Goal: Task Accomplishment & Management: Use online tool/utility

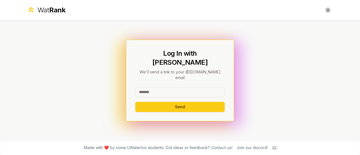
click at [150, 90] on input at bounding box center [180, 92] width 90 height 10
type input "********"
click at [135, 102] on button "Send" at bounding box center [180, 107] width 90 height 10
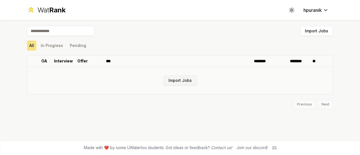
click at [176, 80] on button "Import Jobs" at bounding box center [180, 80] width 33 height 10
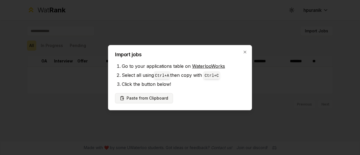
click at [151, 97] on button "Paste from Clipboard" at bounding box center [144, 98] width 58 height 10
click at [243, 52] on h2 "Import jobs" at bounding box center [180, 54] width 130 height 5
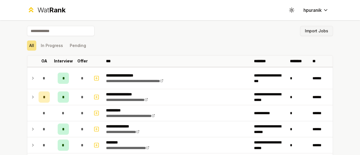
click at [307, 30] on button "Import Jobs" at bounding box center [316, 31] width 33 height 10
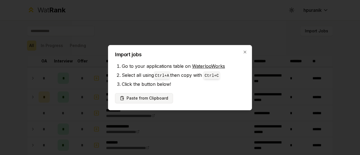
click at [159, 99] on button "Paste from Clipboard" at bounding box center [144, 98] width 58 height 10
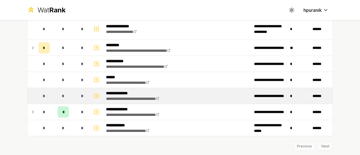
scroll to position [837, 0]
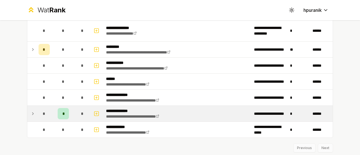
click at [31, 110] on icon at bounding box center [33, 113] width 5 height 7
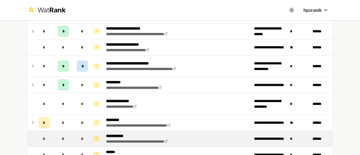
scroll to position [763, 0]
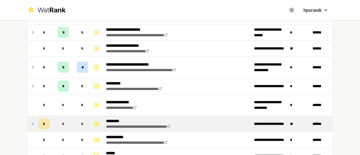
click at [32, 123] on icon at bounding box center [32, 124] width 1 height 2
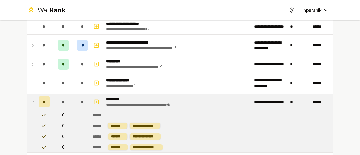
scroll to position [783, 0]
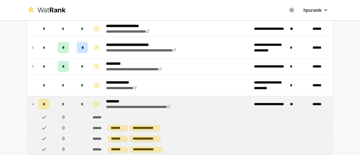
click at [32, 104] on icon at bounding box center [33, 104] width 2 height 1
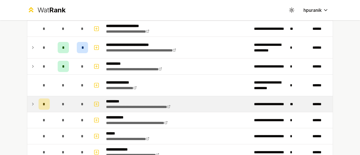
click at [32, 103] on icon at bounding box center [32, 104] width 1 height 2
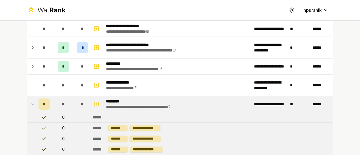
click at [32, 104] on icon at bounding box center [33, 104] width 2 height 1
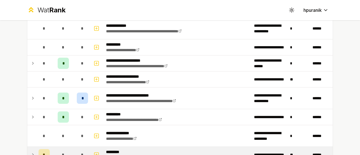
scroll to position [730, 0]
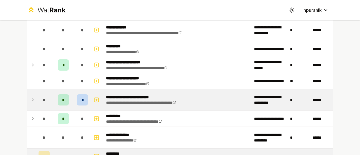
click at [32, 99] on icon at bounding box center [32, 100] width 1 height 2
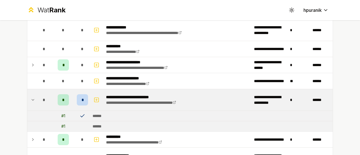
click at [31, 97] on icon at bounding box center [33, 100] width 5 height 7
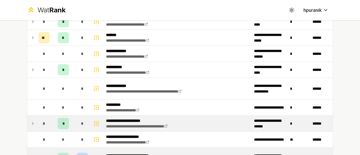
scroll to position [672, 0]
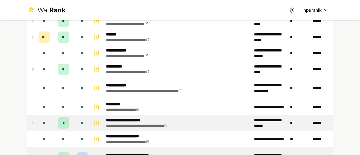
click at [31, 120] on icon at bounding box center [33, 123] width 5 height 7
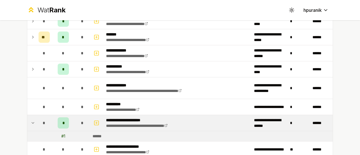
click at [32, 122] on icon at bounding box center [33, 122] width 2 height 1
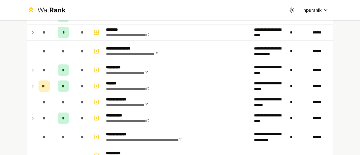
scroll to position [622, 0]
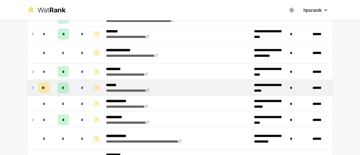
click at [31, 85] on icon at bounding box center [33, 87] width 5 height 7
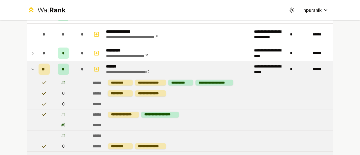
scroll to position [638, 0]
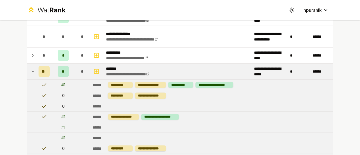
click at [32, 71] on icon at bounding box center [33, 71] width 2 height 1
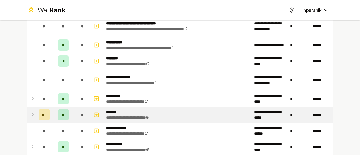
scroll to position [595, 0]
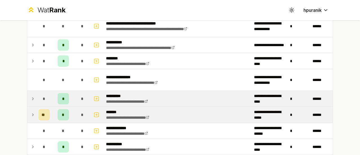
click at [31, 95] on icon at bounding box center [33, 98] width 5 height 7
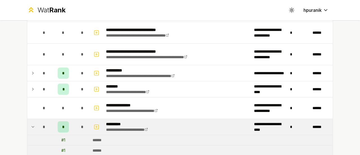
scroll to position [566, 0]
click at [28, 122] on td at bounding box center [31, 127] width 9 height 16
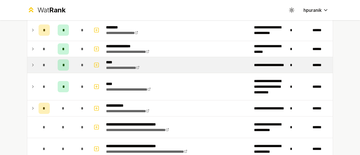
scroll to position [471, 0]
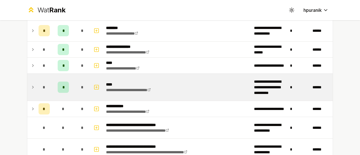
click at [31, 85] on icon at bounding box center [33, 87] width 5 height 7
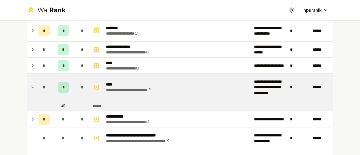
click at [32, 87] on icon at bounding box center [33, 87] width 2 height 1
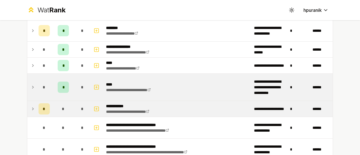
click at [31, 107] on icon at bounding box center [33, 109] width 5 height 7
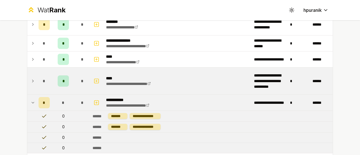
scroll to position [480, 0]
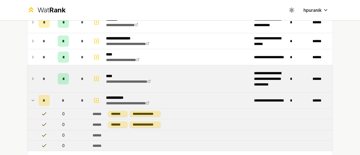
click at [32, 100] on icon at bounding box center [33, 100] width 2 height 1
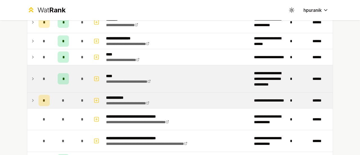
click at [32, 98] on icon at bounding box center [33, 100] width 5 height 7
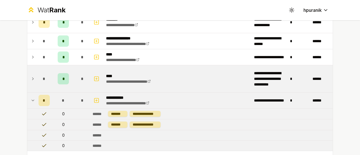
click at [32, 98] on icon at bounding box center [33, 100] width 5 height 7
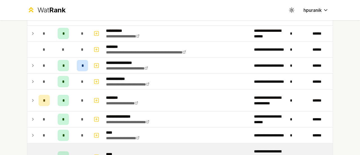
scroll to position [400, 0]
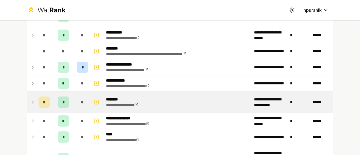
click at [31, 99] on icon at bounding box center [33, 102] width 5 height 7
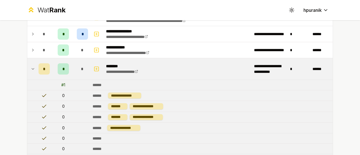
scroll to position [418, 0]
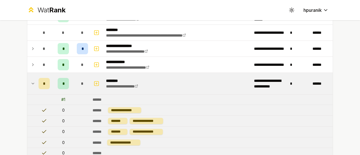
click at [31, 80] on icon at bounding box center [33, 83] width 5 height 7
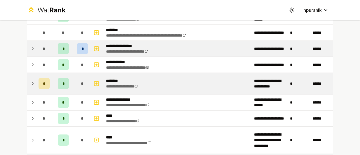
click at [31, 48] on icon at bounding box center [33, 48] width 5 height 7
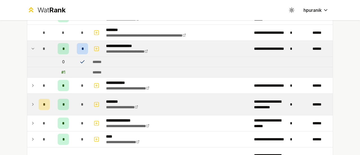
click at [31, 46] on icon at bounding box center [33, 48] width 5 height 7
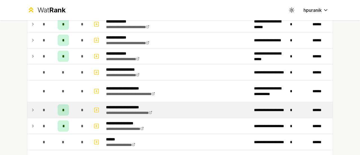
scroll to position [251, 0]
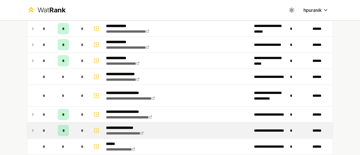
click at [31, 130] on icon at bounding box center [33, 130] width 5 height 7
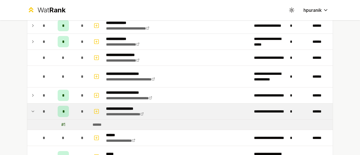
scroll to position [270, 0]
click at [31, 110] on icon at bounding box center [33, 111] width 5 height 7
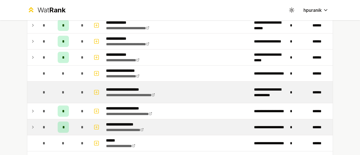
scroll to position [248, 0]
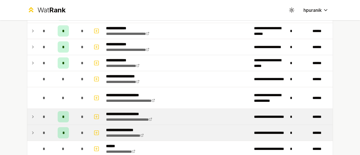
click at [32, 115] on icon at bounding box center [33, 116] width 5 height 7
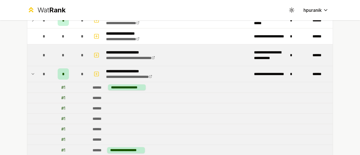
scroll to position [291, 0]
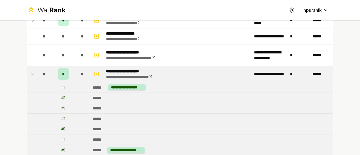
click at [31, 73] on icon at bounding box center [33, 74] width 5 height 7
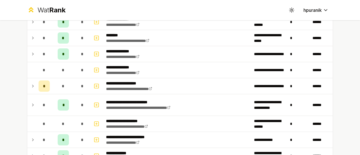
scroll to position [119, 0]
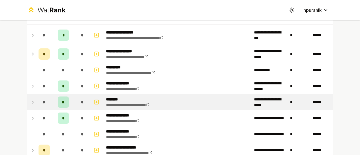
click at [33, 102] on icon at bounding box center [33, 102] width 5 height 7
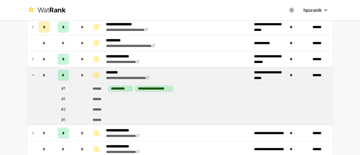
scroll to position [87, 0]
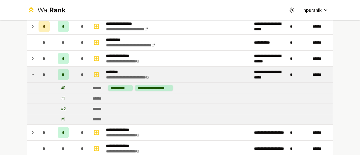
click at [32, 75] on icon at bounding box center [33, 74] width 5 height 7
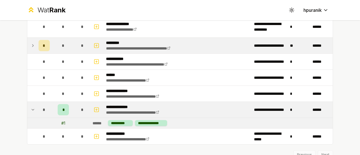
scroll to position [840, 0]
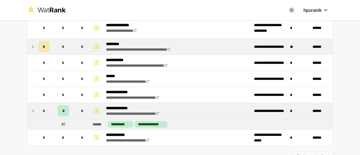
click at [31, 108] on icon at bounding box center [33, 111] width 5 height 7
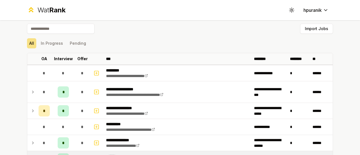
scroll to position [0, 0]
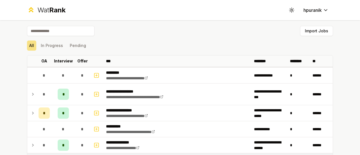
click at [50, 27] on input at bounding box center [61, 31] width 68 height 10
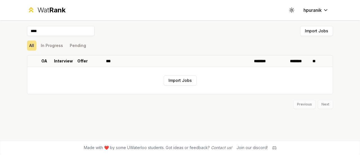
type input "*****"
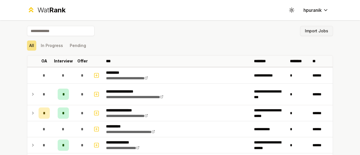
click at [304, 32] on button "Import Jobs" at bounding box center [316, 31] width 33 height 10
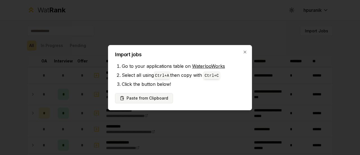
click at [142, 94] on button "Paste from Clipboard" at bounding box center [144, 98] width 58 height 10
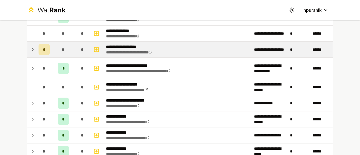
scroll to position [163, 0]
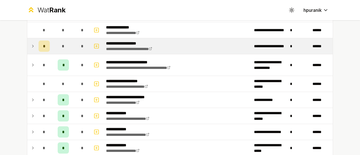
click at [31, 46] on icon at bounding box center [33, 46] width 5 height 7
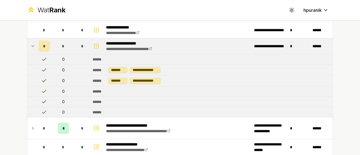
click at [32, 46] on icon at bounding box center [33, 46] width 2 height 1
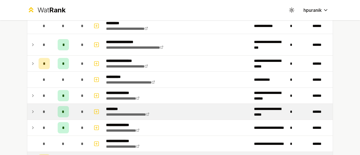
scroll to position [44, 0]
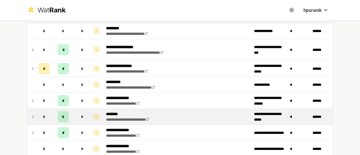
click at [32, 115] on icon at bounding box center [33, 116] width 5 height 7
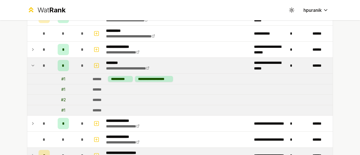
scroll to position [96, 0]
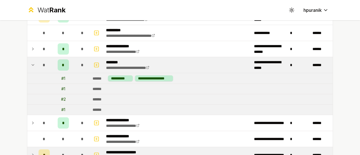
click at [32, 64] on icon at bounding box center [33, 65] width 5 height 7
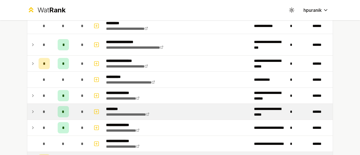
scroll to position [50, 0]
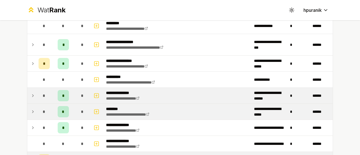
click at [32, 93] on icon at bounding box center [33, 95] width 5 height 7
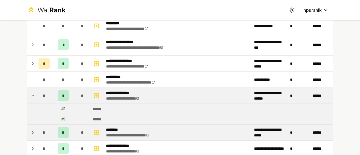
click at [32, 93] on icon at bounding box center [33, 95] width 5 height 7
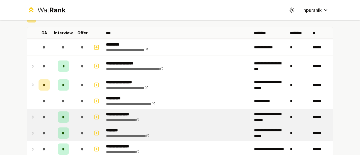
scroll to position [28, 0]
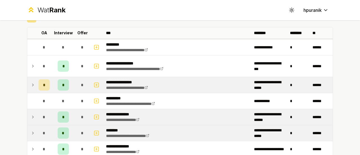
click at [31, 85] on icon at bounding box center [33, 85] width 5 height 7
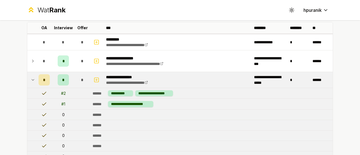
scroll to position [35, 0]
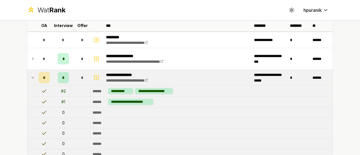
click at [31, 76] on icon at bounding box center [33, 77] width 5 height 7
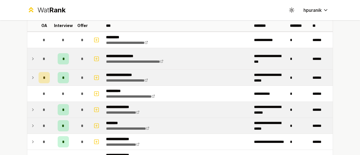
click at [29, 63] on td at bounding box center [31, 58] width 9 height 21
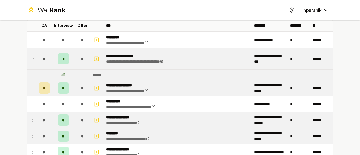
click at [29, 63] on td at bounding box center [31, 58] width 9 height 21
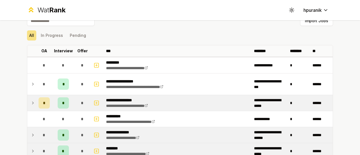
scroll to position [9, 0]
